Goal: Task Accomplishment & Management: Manage account settings

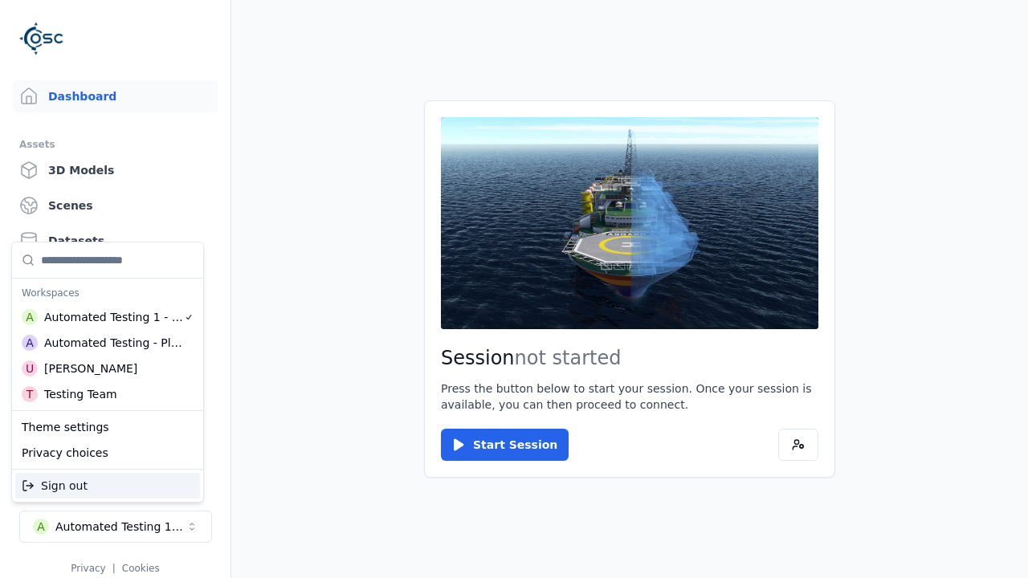
click at [108, 343] on div "Automated Testing - Playwright" at bounding box center [113, 343] width 139 height 16
click at [514, 289] on html "Support Dashboard Assets 3D Models Scenes Datasets Recordings Support Documenta…" at bounding box center [514, 289] width 1028 height 578
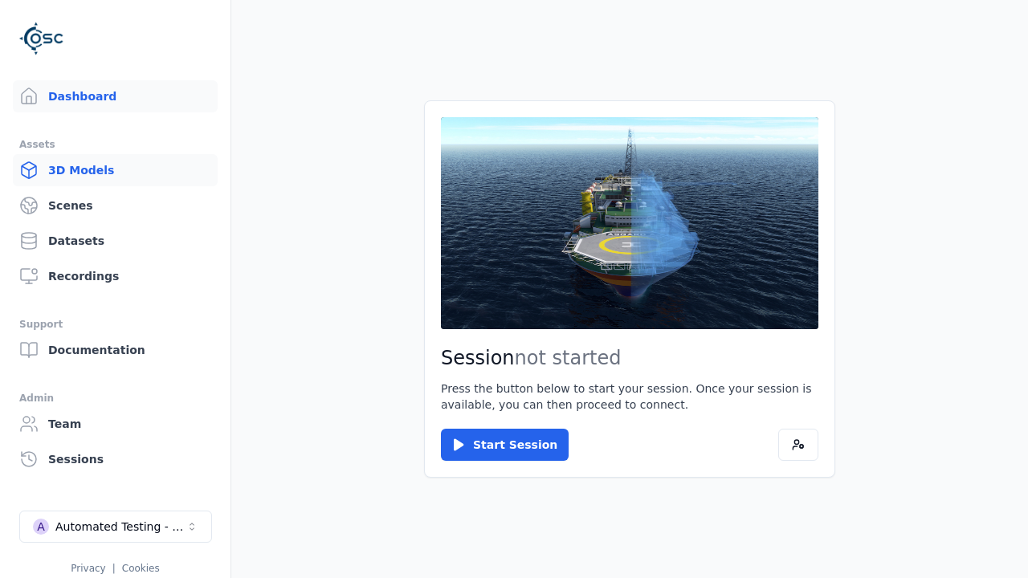
click at [115, 170] on link "3D Models" at bounding box center [115, 170] width 205 height 32
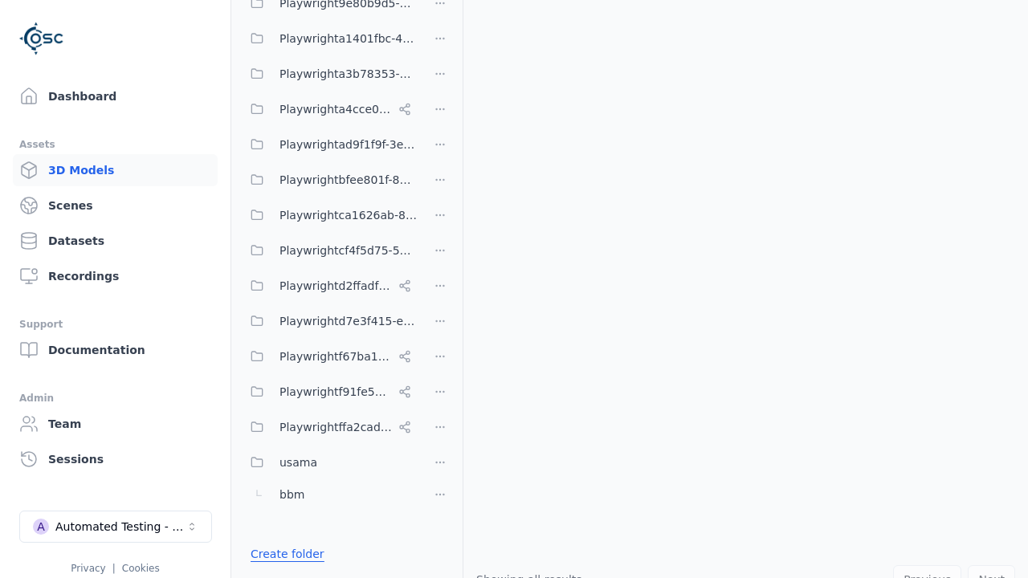
click at [283, 554] on link "Create folder" at bounding box center [288, 554] width 74 height 16
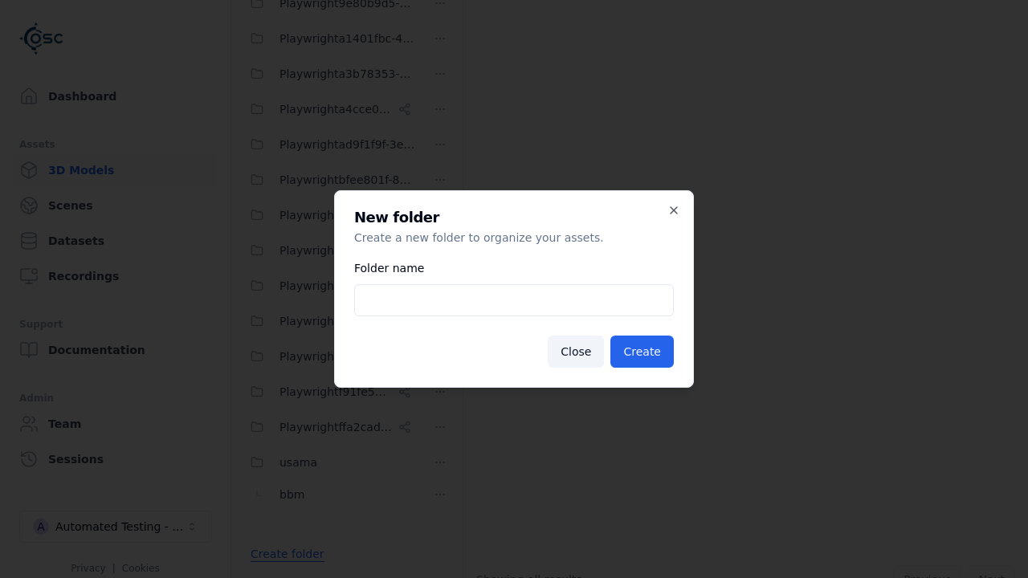
type input "**********"
click at [644, 352] on button "Create" at bounding box center [641, 352] width 63 height 32
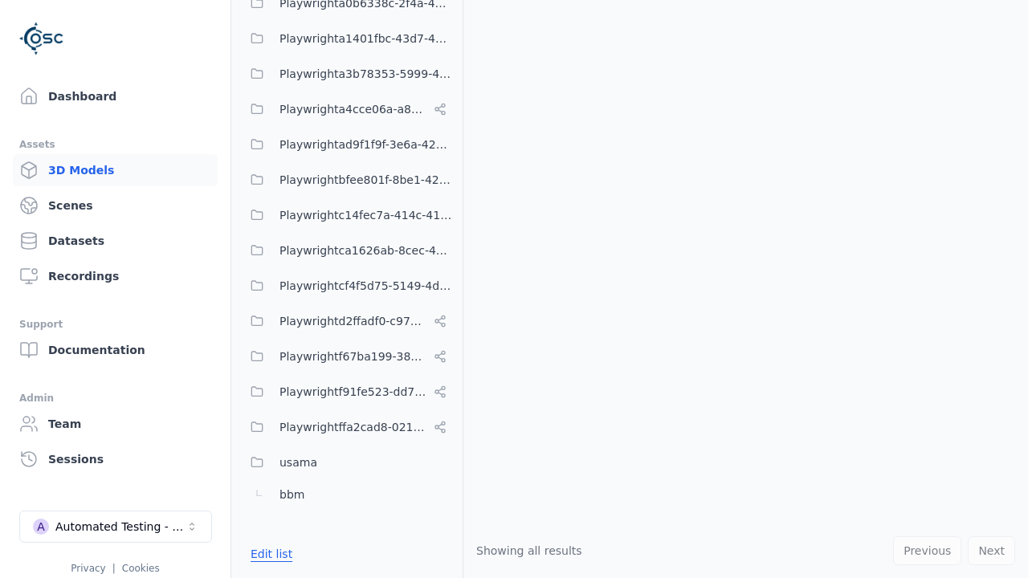
click at [268, 554] on button "Edit list" at bounding box center [271, 554] width 61 height 29
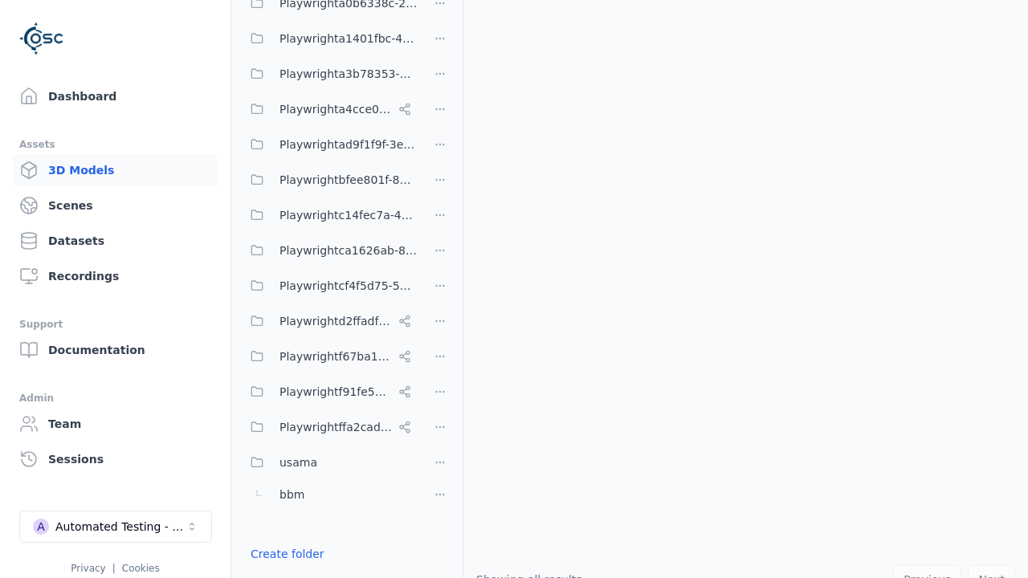
click at [440, 289] on html "Support Dashboard Assets 3D Models Scenes Datasets Recordings Support Documenta…" at bounding box center [514, 289] width 1028 height 578
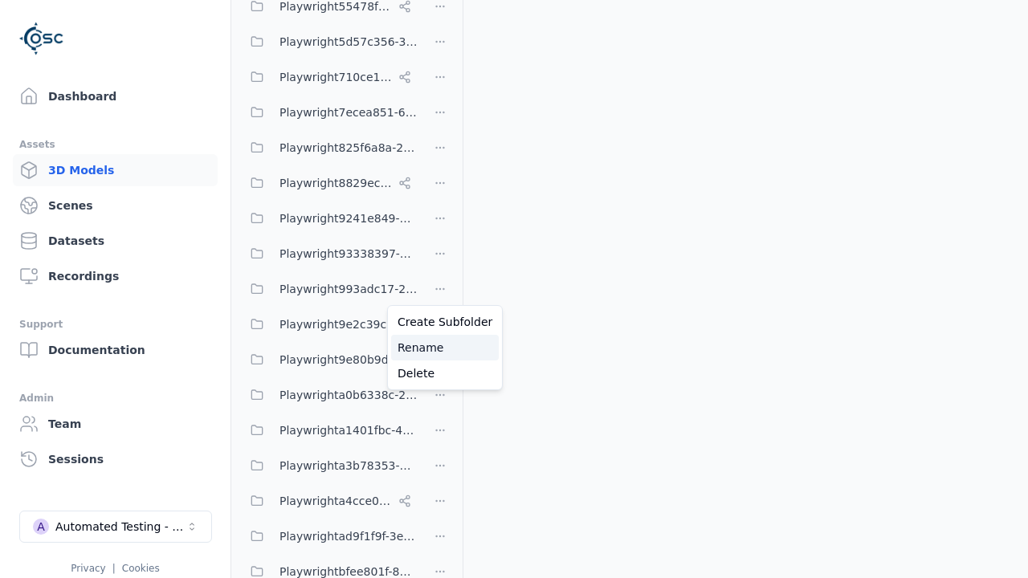
click at [439, 348] on div "Rename" at bounding box center [445, 348] width 108 height 26
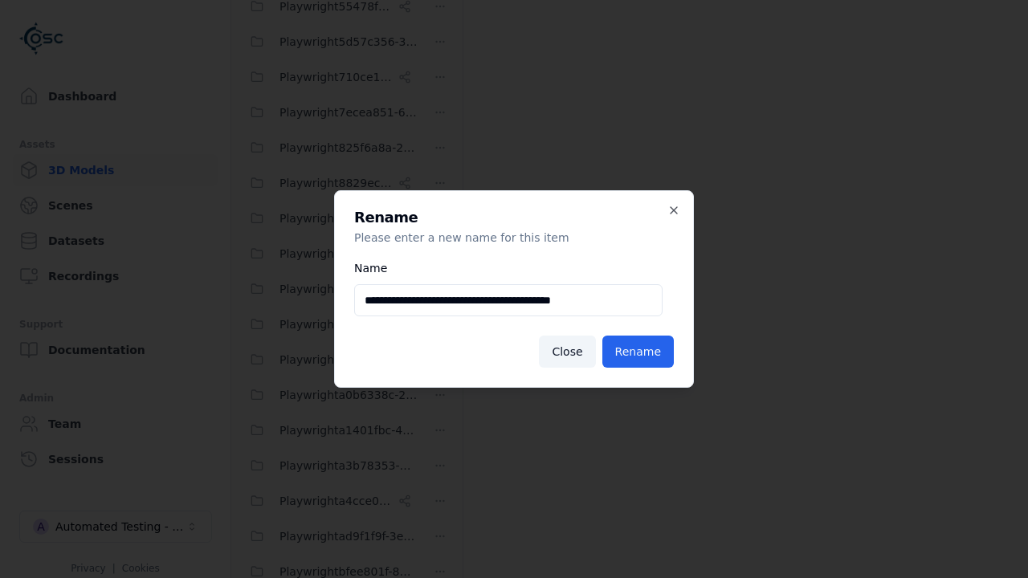
click at [508, 300] on input "**********" at bounding box center [508, 300] width 308 height 32
type input "**********"
click at [639, 352] on button "Rename" at bounding box center [637, 352] width 71 height 32
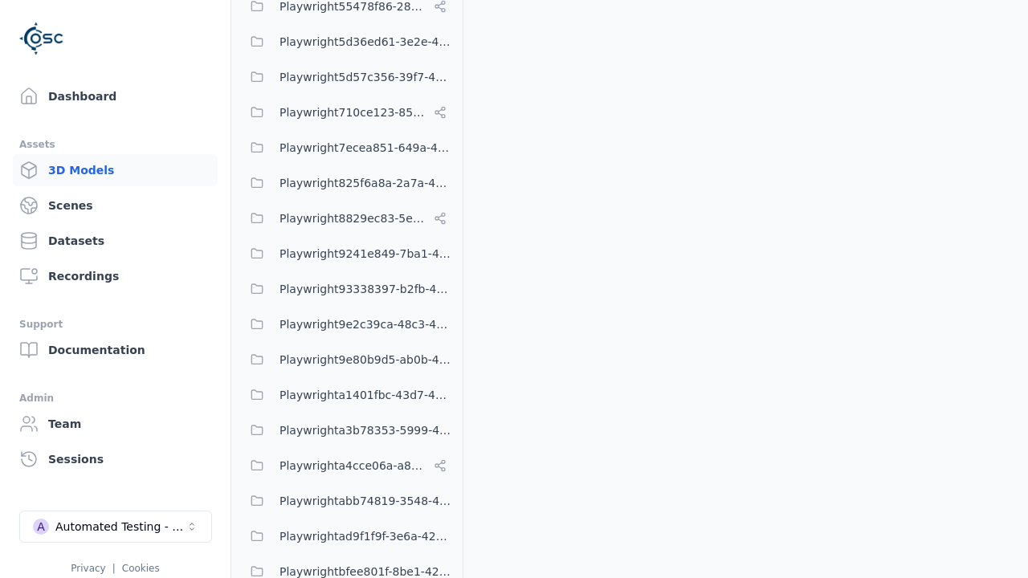
scroll to position [740, 0]
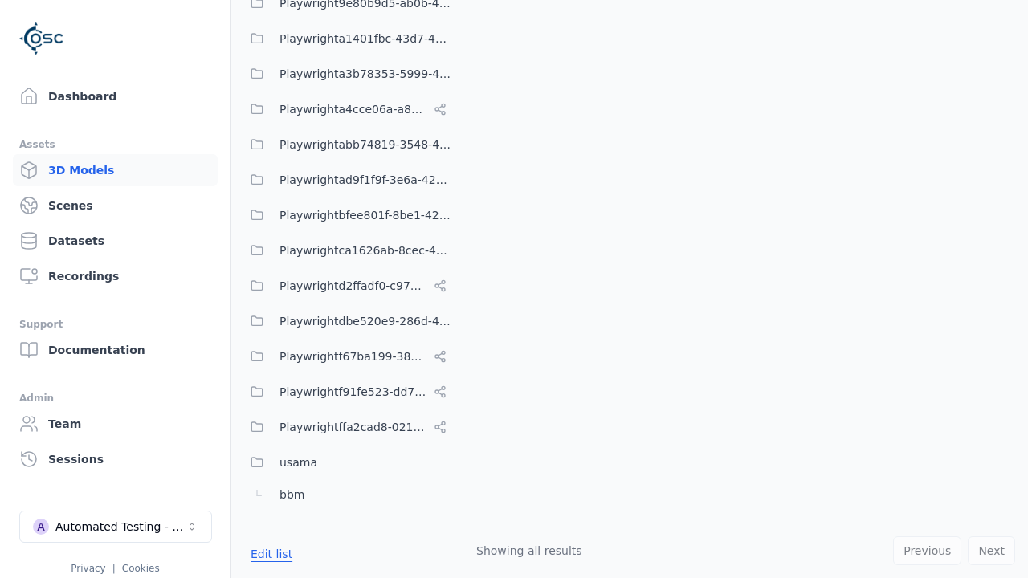
click at [268, 554] on button "Edit list" at bounding box center [271, 554] width 61 height 29
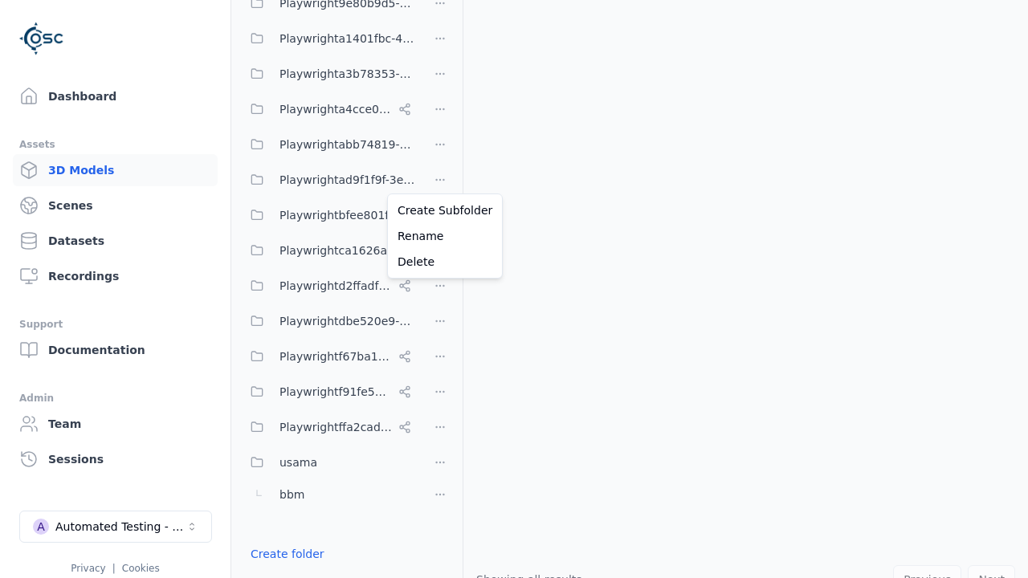
click at [440, 177] on html "Support Dashboard Assets 3D Models Scenes Datasets Recordings Support Documenta…" at bounding box center [514, 289] width 1028 height 578
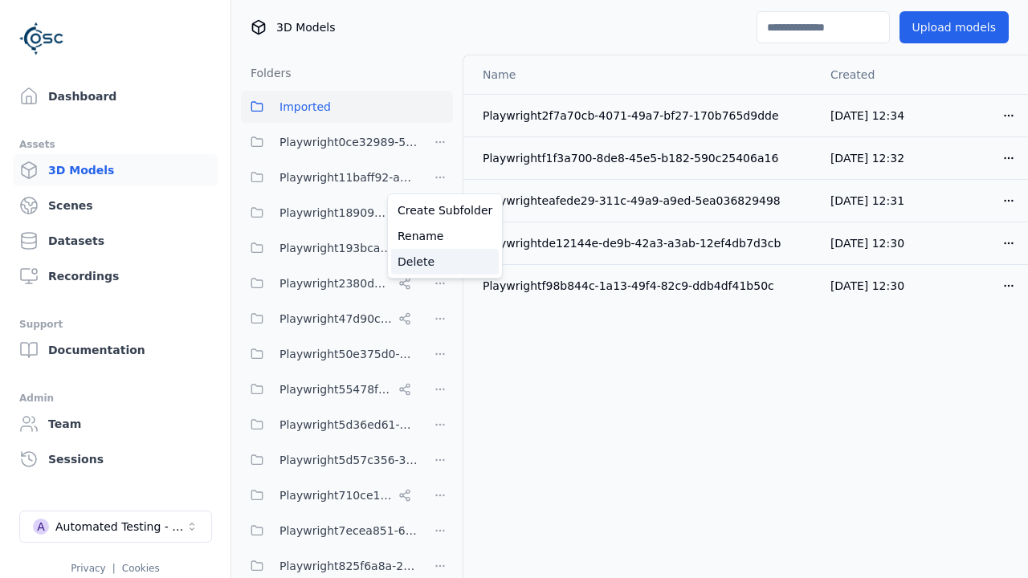
click at [439, 262] on div "Delete" at bounding box center [445, 262] width 108 height 26
